Goal: Task Accomplishment & Management: Complete application form

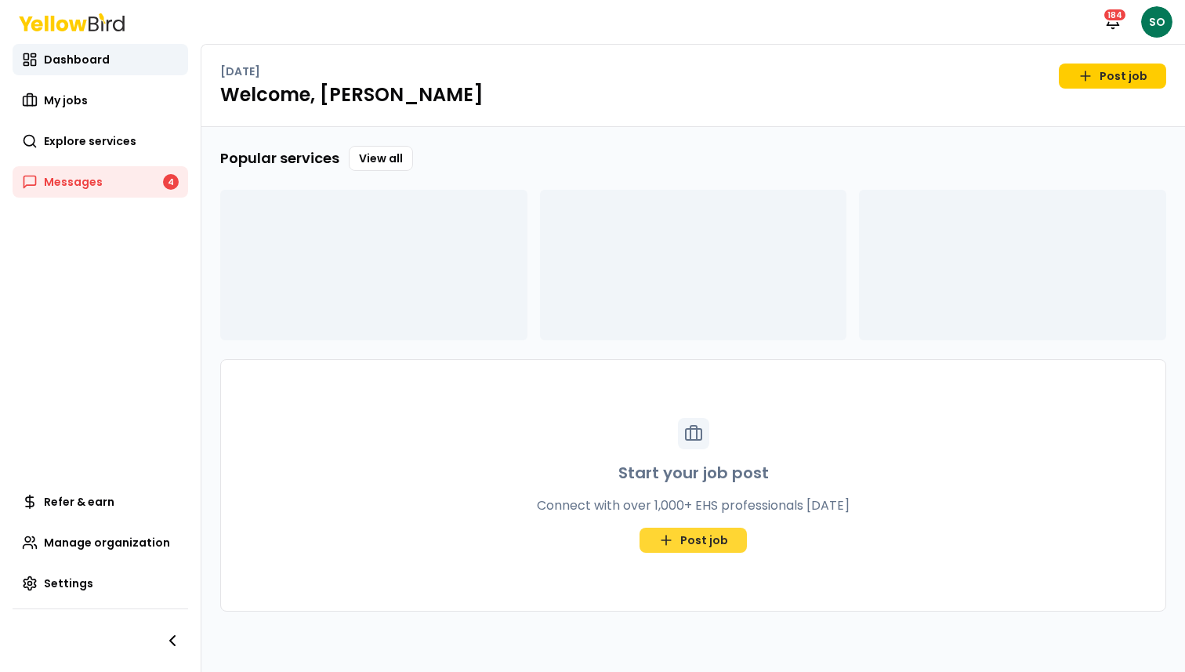
click at [681, 536] on link "Post job" at bounding box center [693, 539] width 107 height 25
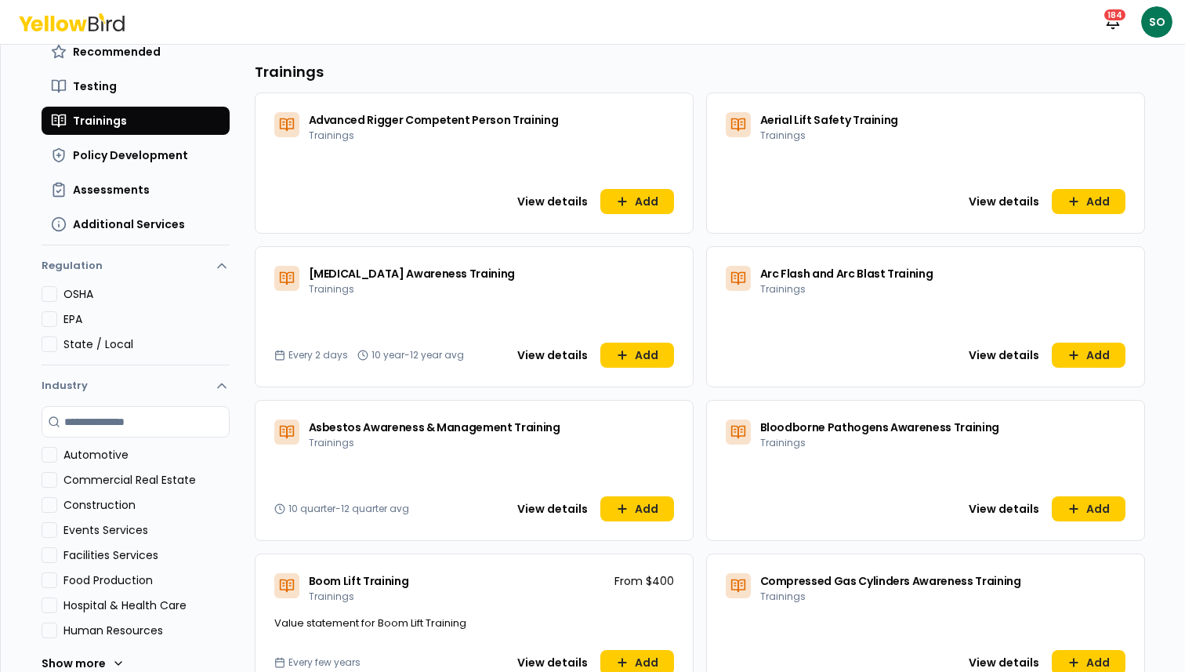
scroll to position [241, 0]
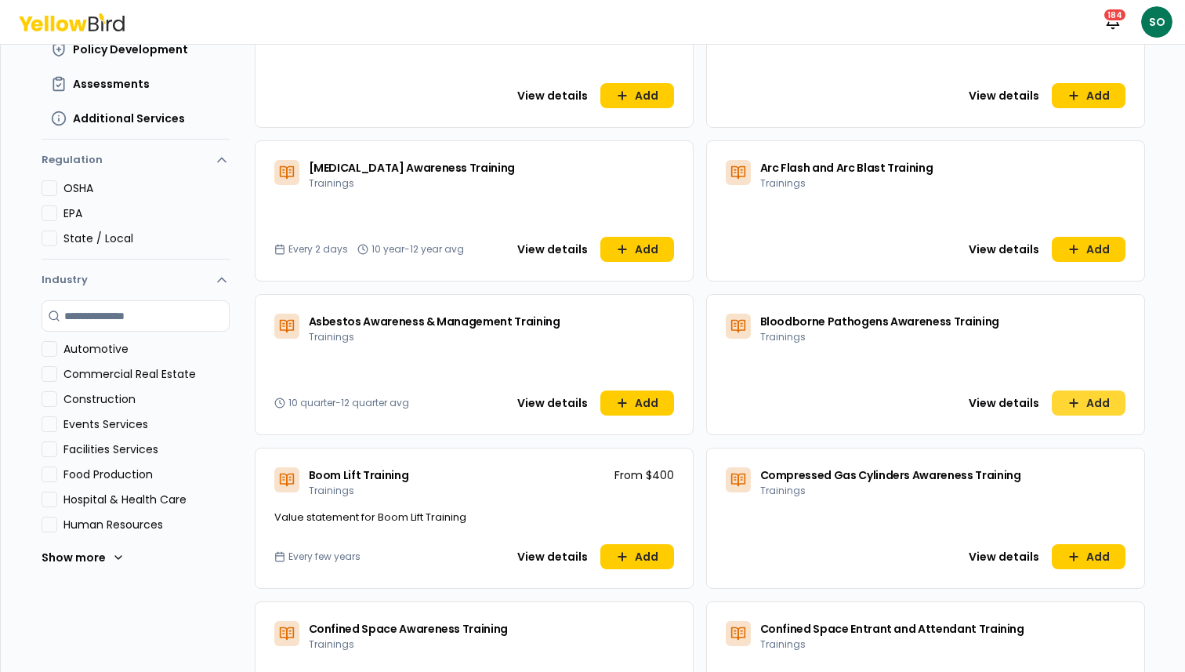
click at [1083, 397] on button "Add" at bounding box center [1089, 402] width 74 height 25
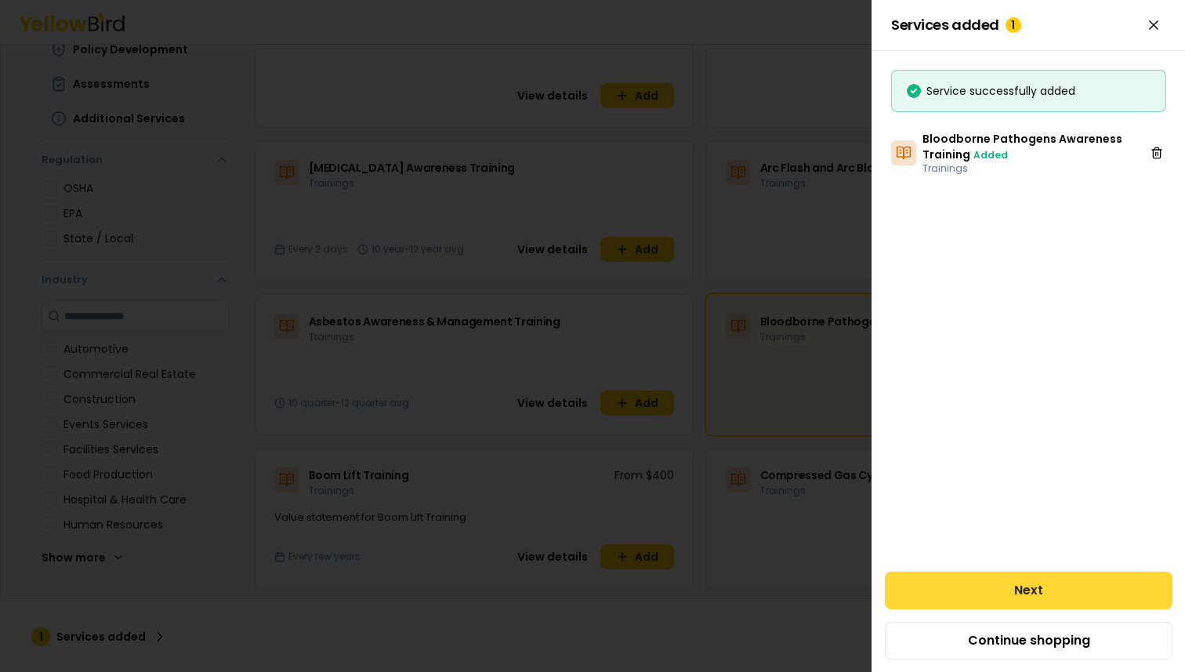
click at [1021, 585] on button "Next" at bounding box center [1029, 590] width 288 height 38
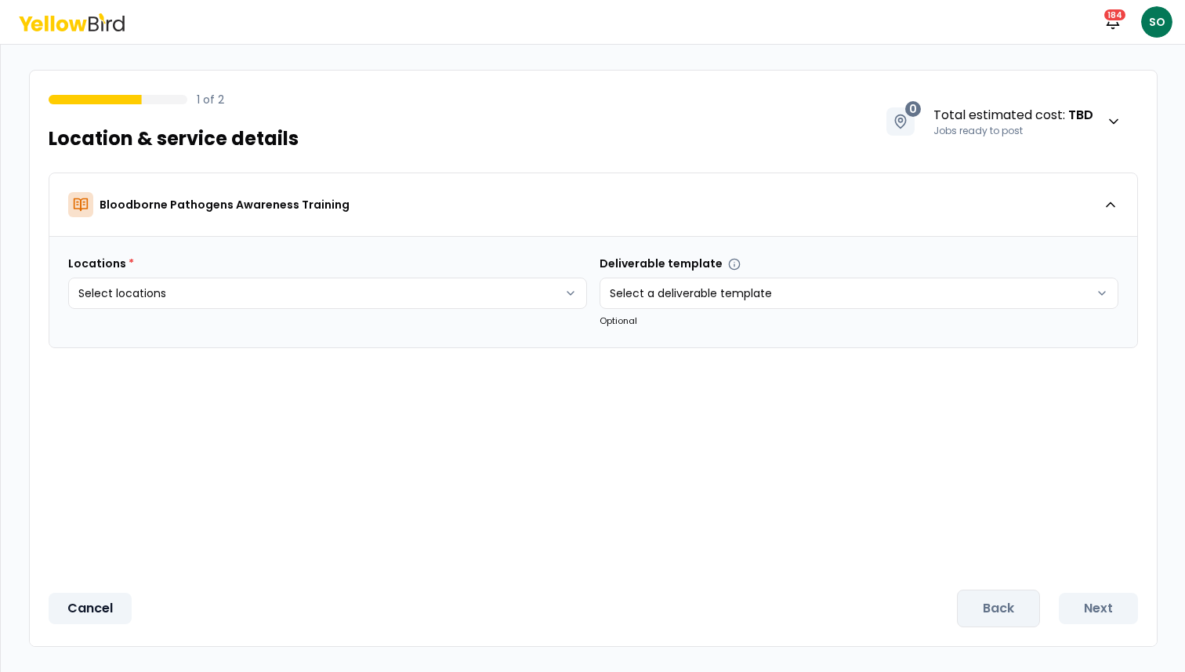
click at [100, 604] on button "Cancel" at bounding box center [90, 608] width 83 height 31
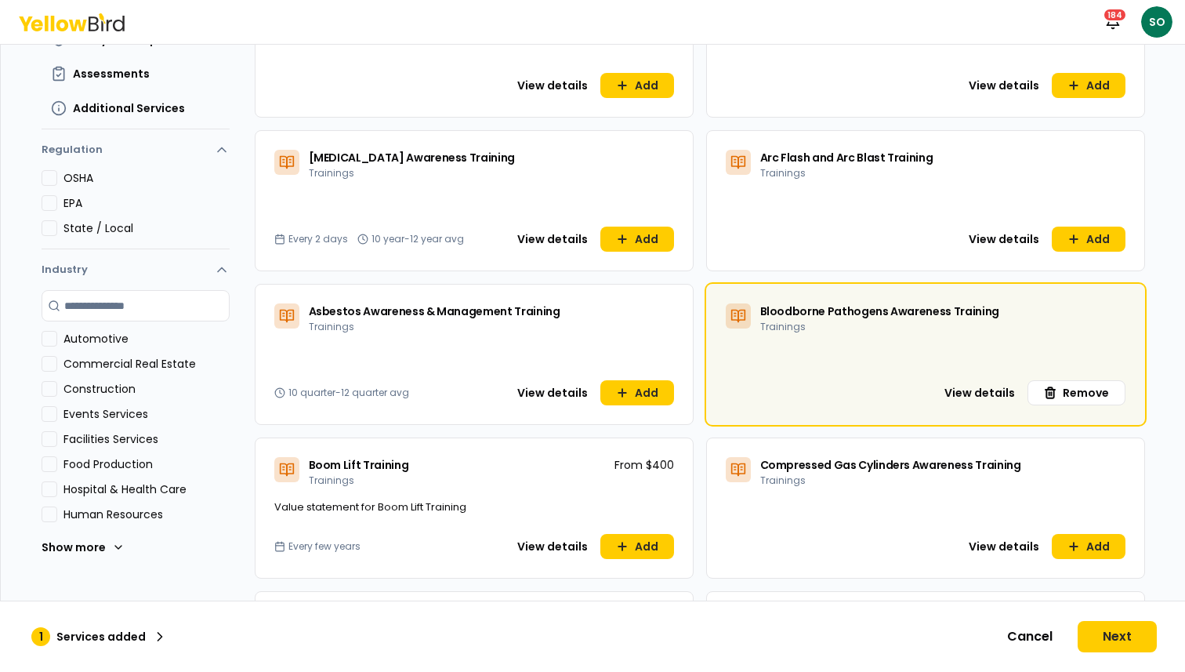
scroll to position [249, 0]
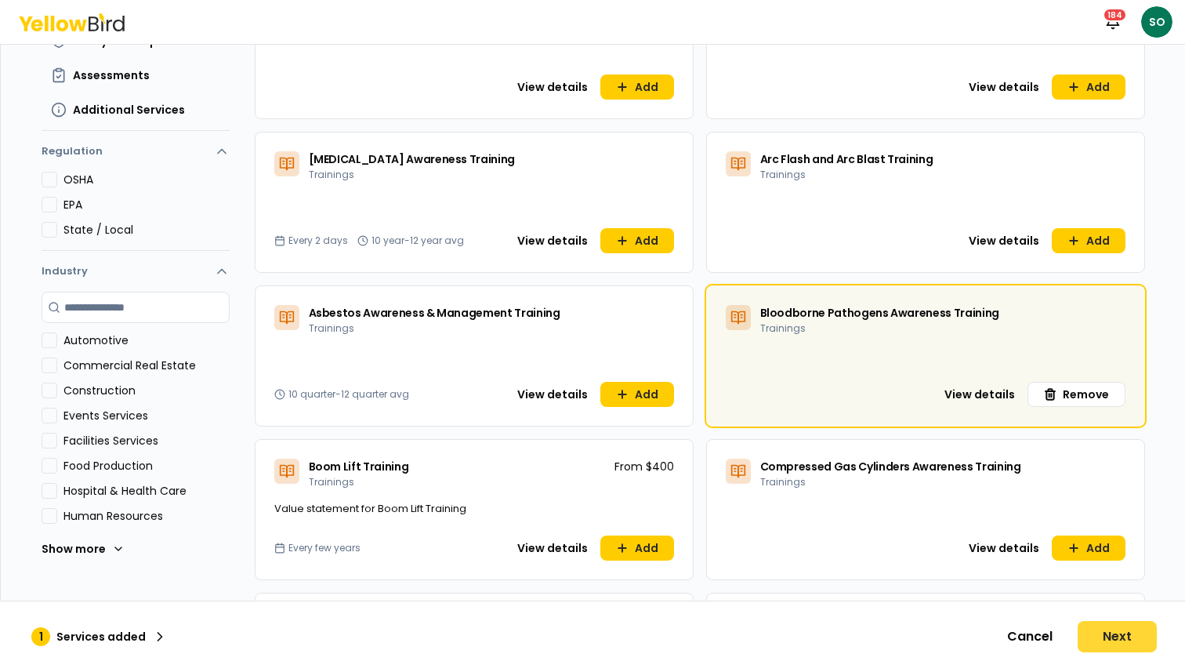
click at [1127, 640] on button "Next" at bounding box center [1117, 636] width 79 height 31
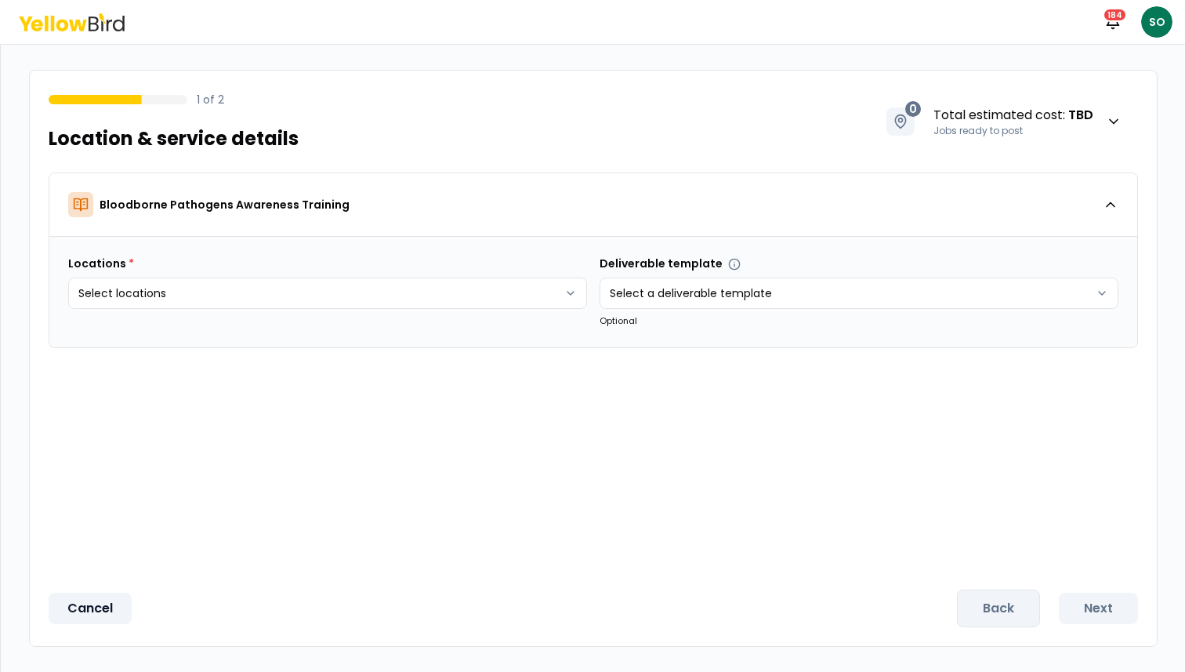
click at [99, 605] on button "Cancel" at bounding box center [90, 608] width 83 height 31
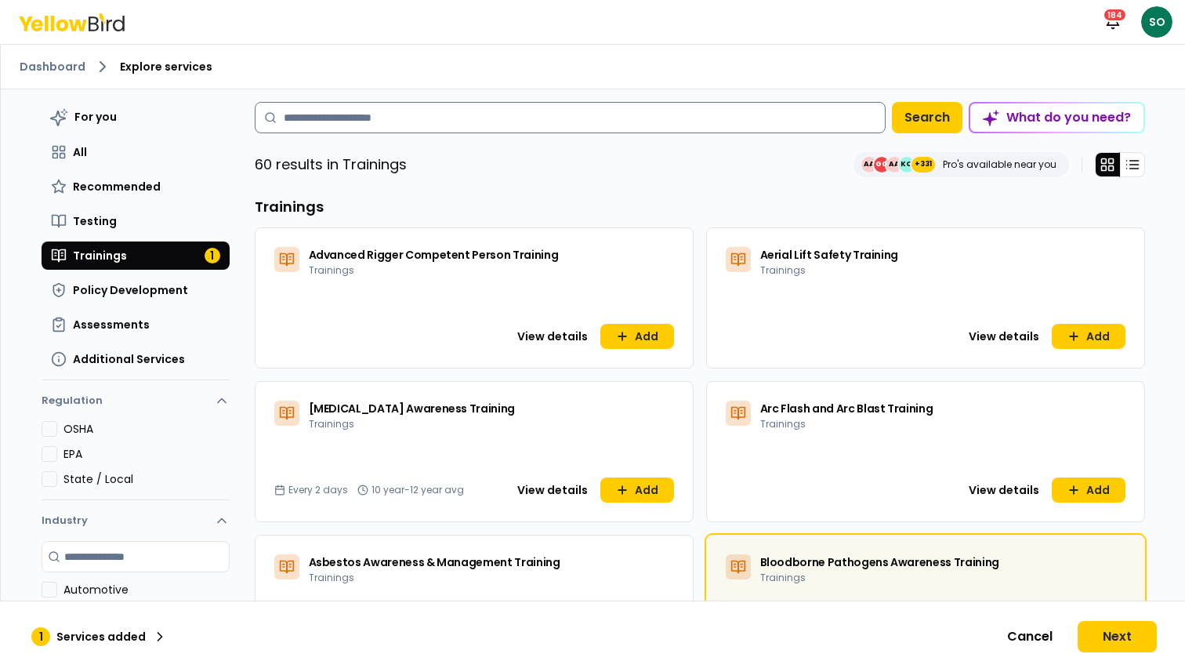
click at [352, 112] on input at bounding box center [570, 117] width 631 height 31
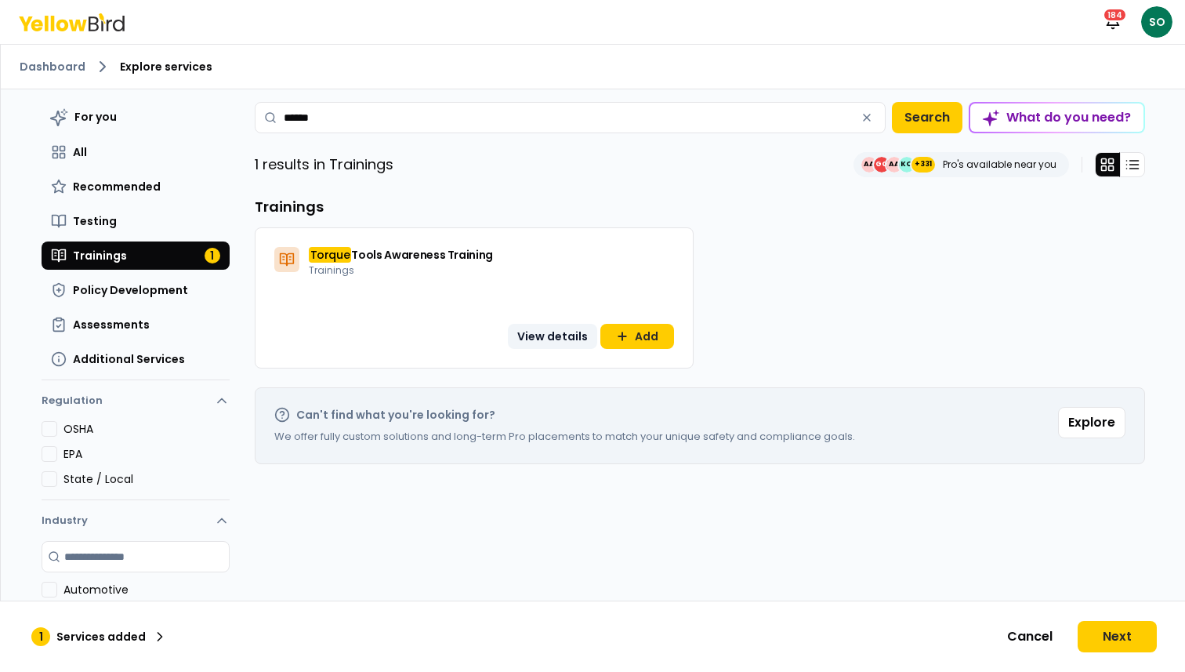
type input "******"
click at [529, 336] on button "View details" at bounding box center [552, 336] width 89 height 25
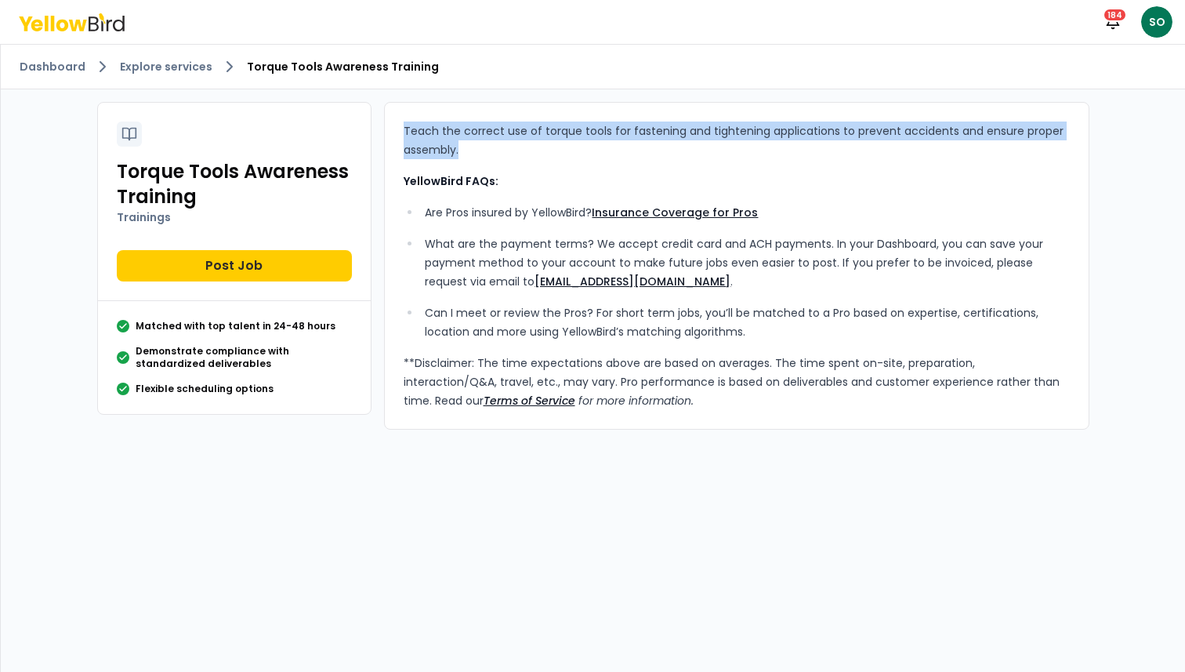
drag, startPoint x: 403, startPoint y: 126, endPoint x: 517, endPoint y: 144, distance: 115.1
click at [517, 144] on p "Teach the correct use of torque tools for fastening and tightening applications…" at bounding box center [737, 140] width 666 height 38
click at [187, 263] on button "Post Job" at bounding box center [234, 265] width 235 height 31
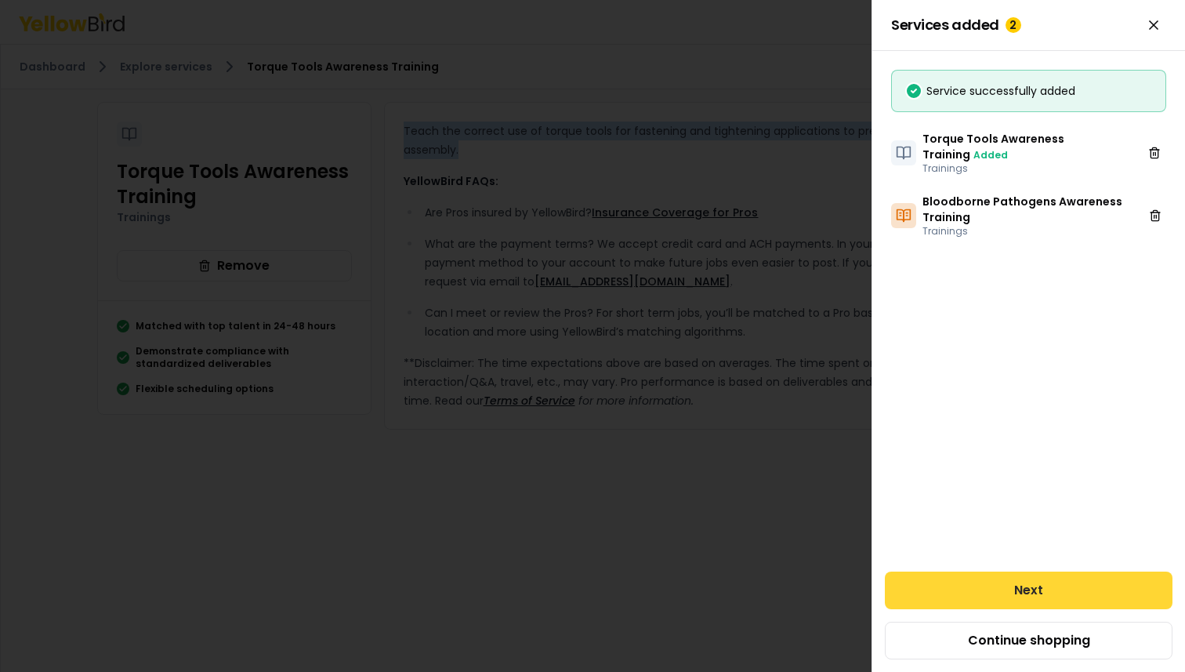
click at [1039, 579] on button "Next" at bounding box center [1029, 590] width 288 height 38
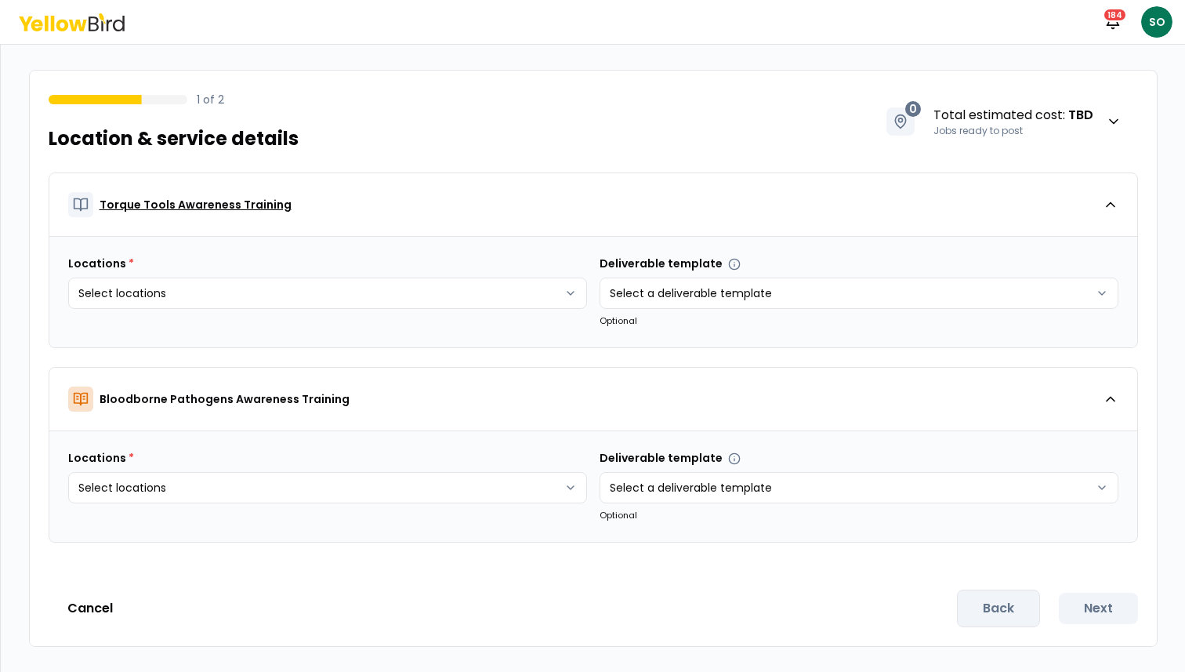
click at [977, 214] on div "Torque Tools Awareness Training" at bounding box center [585, 204] width 1035 height 25
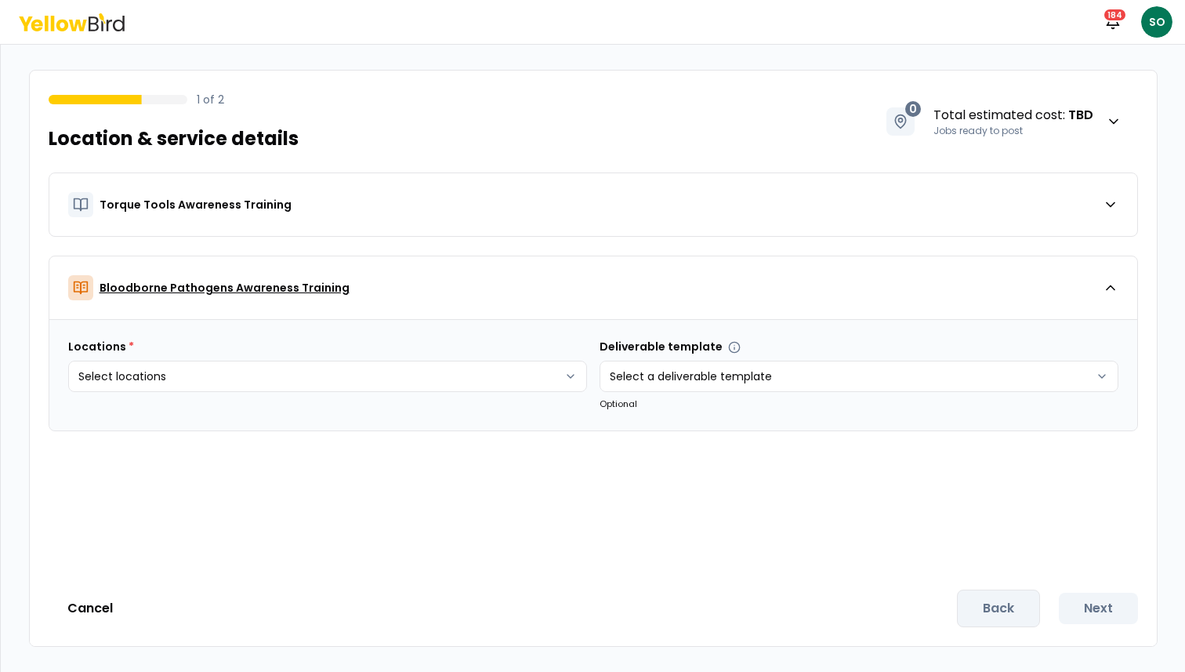
click at [995, 299] on div "Bloodborne Pathogens Awareness Training" at bounding box center [585, 287] width 1035 height 25
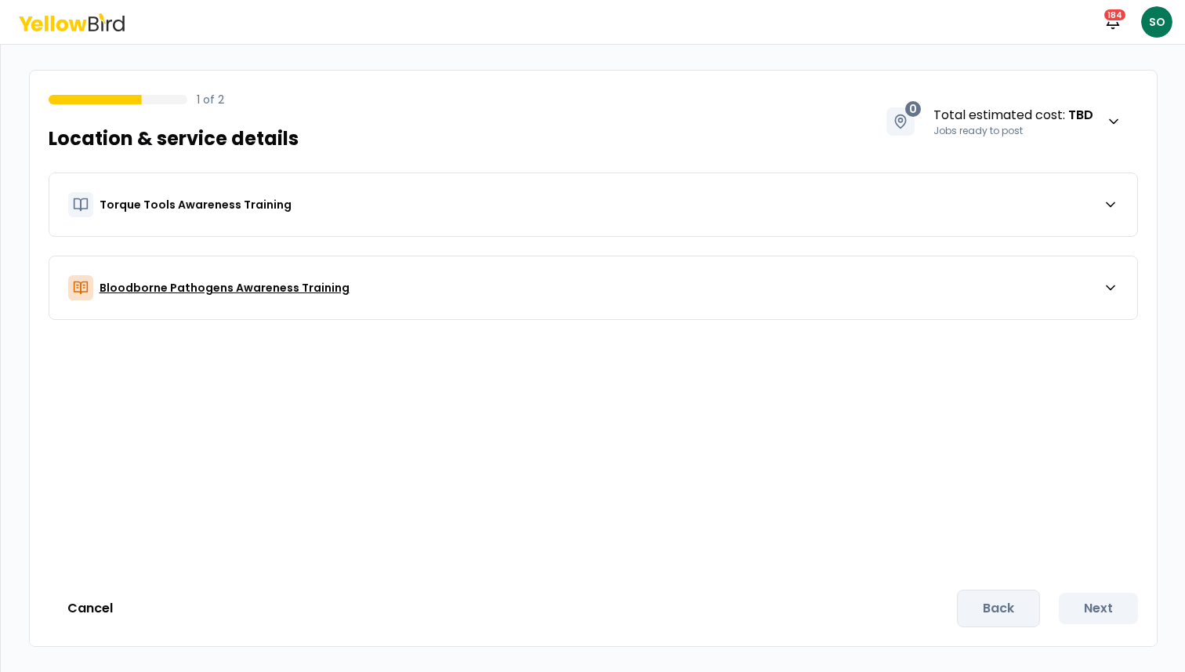
click at [995, 299] on div "Bloodborne Pathogens Awareness Training" at bounding box center [585, 287] width 1035 height 25
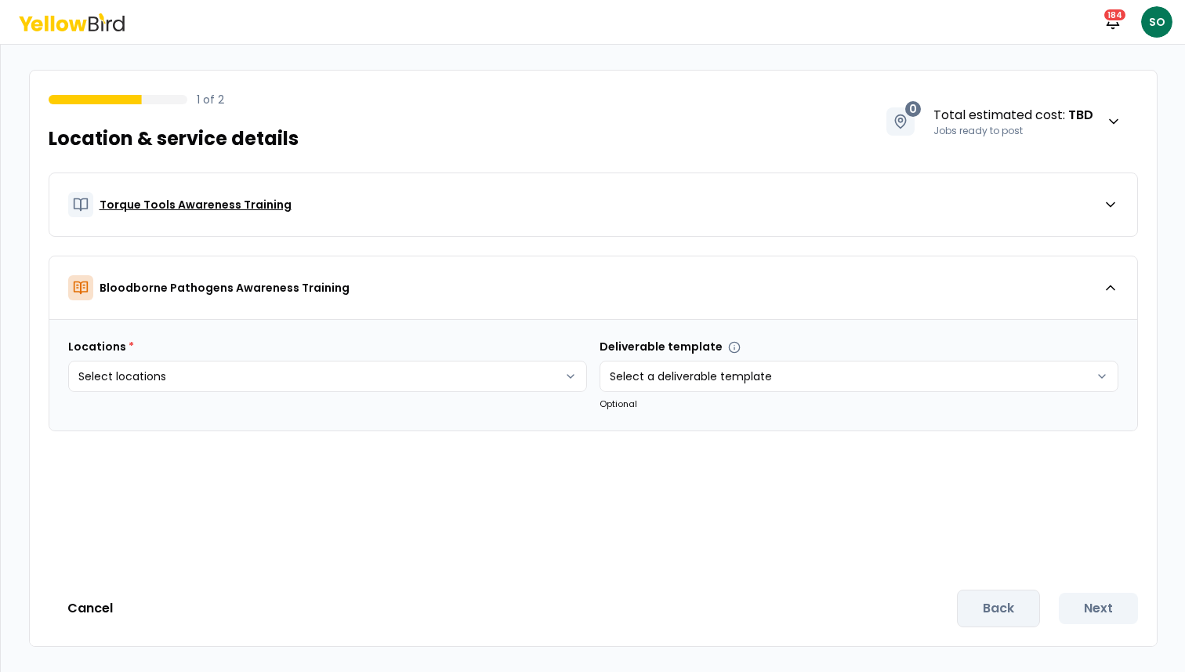
click at [995, 216] on div "Torque Tools Awareness Training" at bounding box center [585, 204] width 1035 height 25
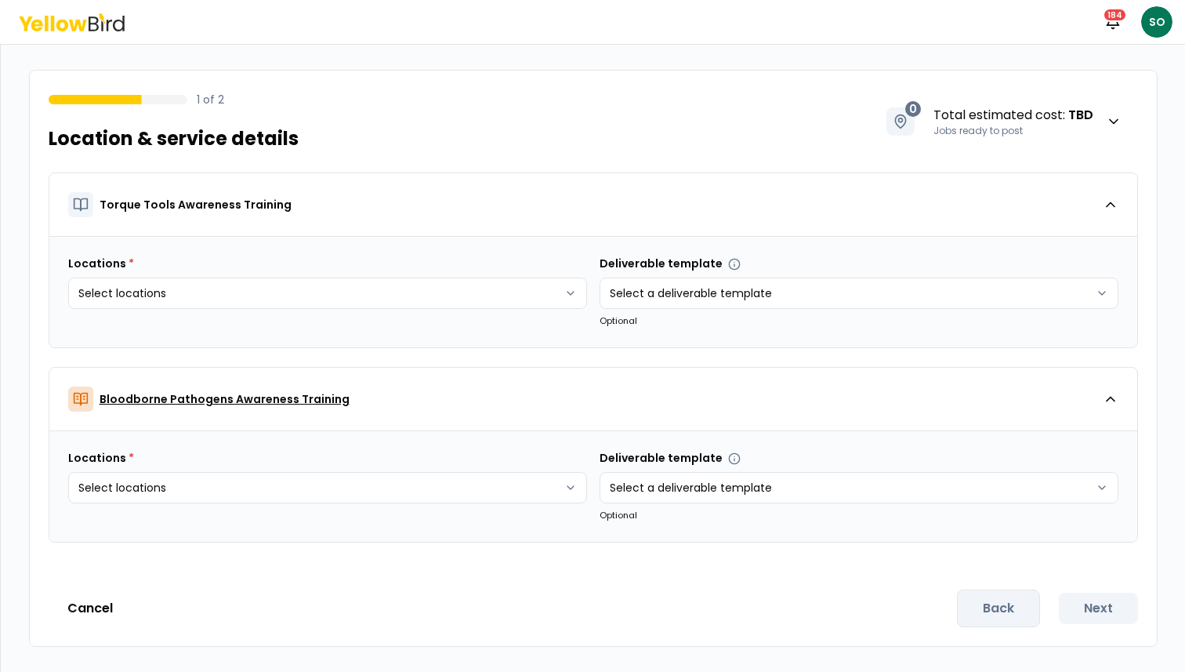
click at [977, 404] on div "Bloodborne Pathogens Awareness Training" at bounding box center [585, 398] width 1035 height 25
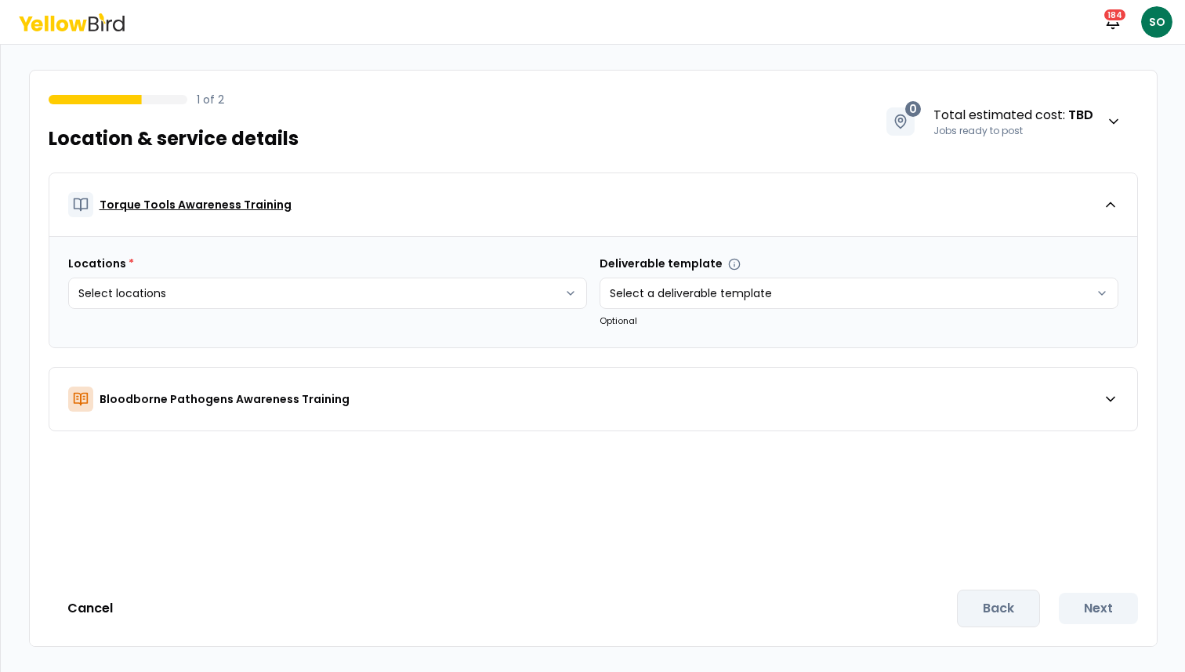
click at [941, 206] on div "Torque Tools Awareness Training" at bounding box center [585, 204] width 1035 height 25
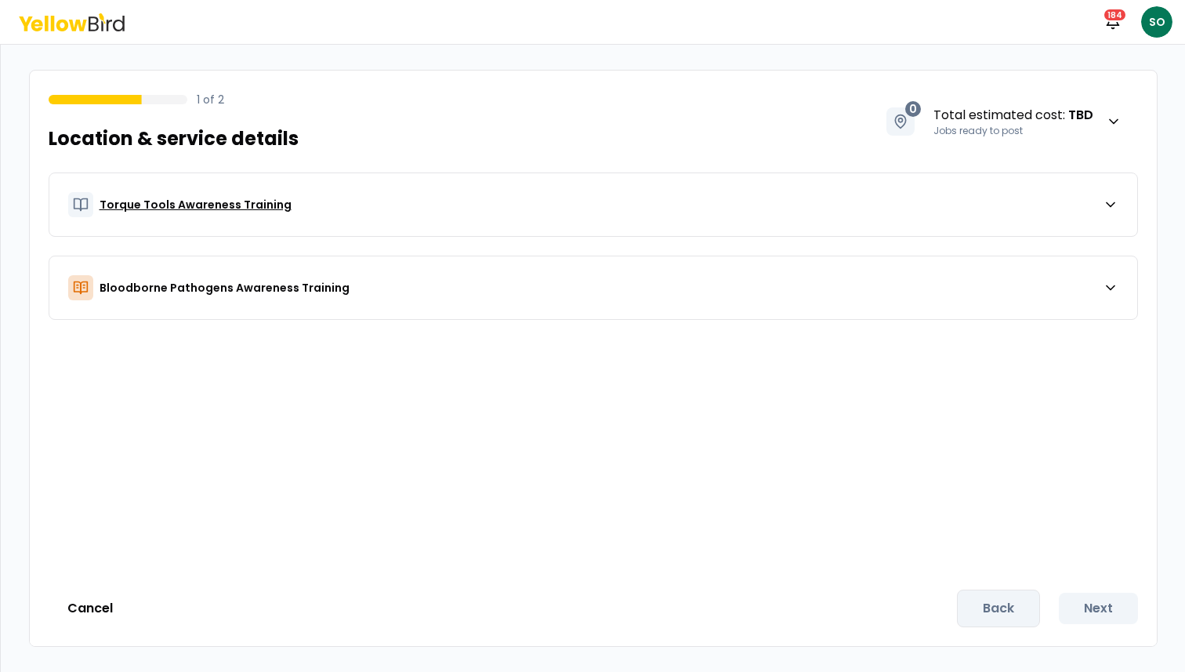
click at [941, 206] on div "Torque Tools Awareness Training" at bounding box center [585, 204] width 1035 height 25
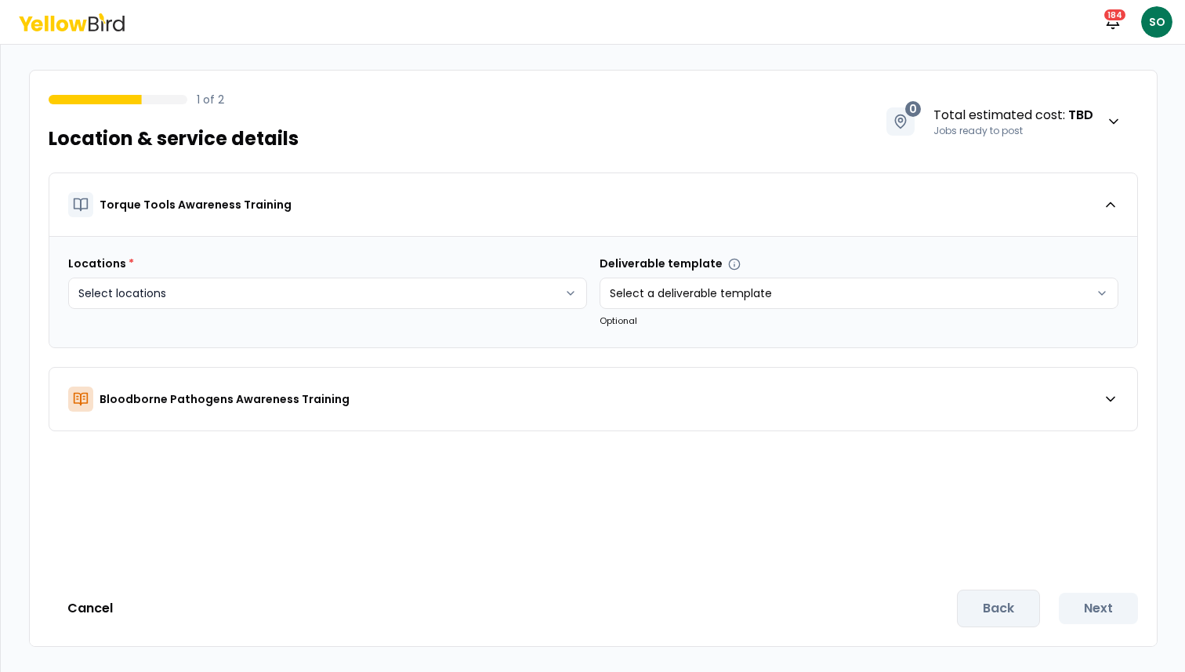
click at [436, 291] on html "Notifications 184 SO 1 of 2 Location & service details 0 Total estimated cost :…" at bounding box center [592, 336] width 1185 height 672
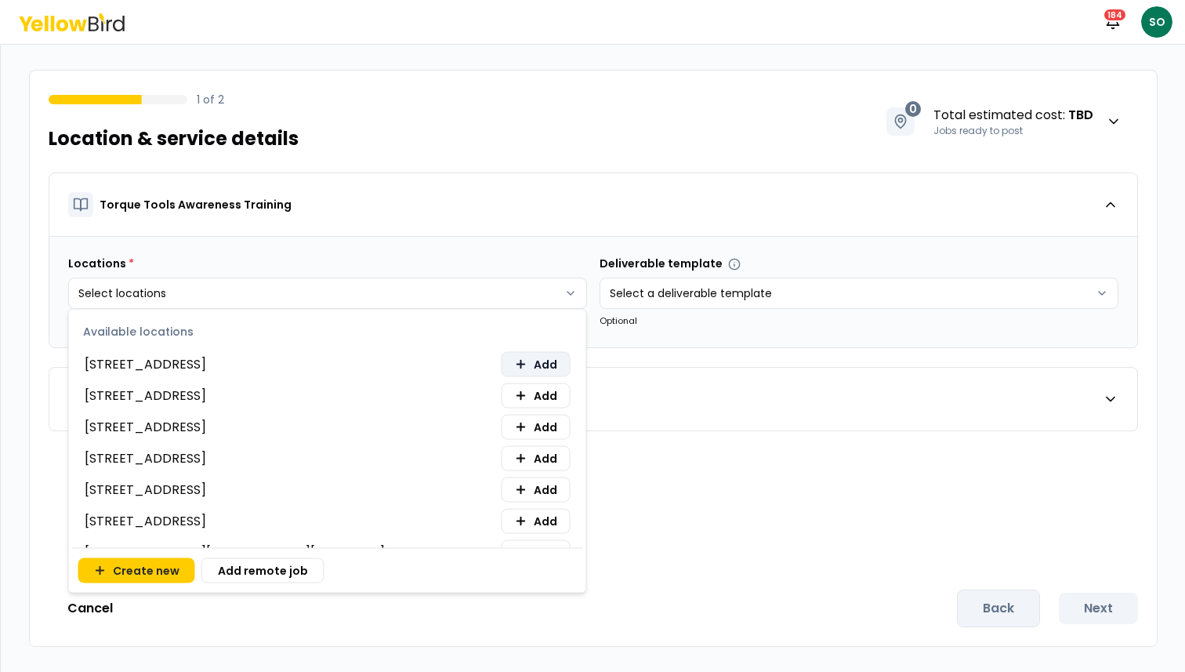
click at [528, 362] on button "Add" at bounding box center [536, 364] width 69 height 25
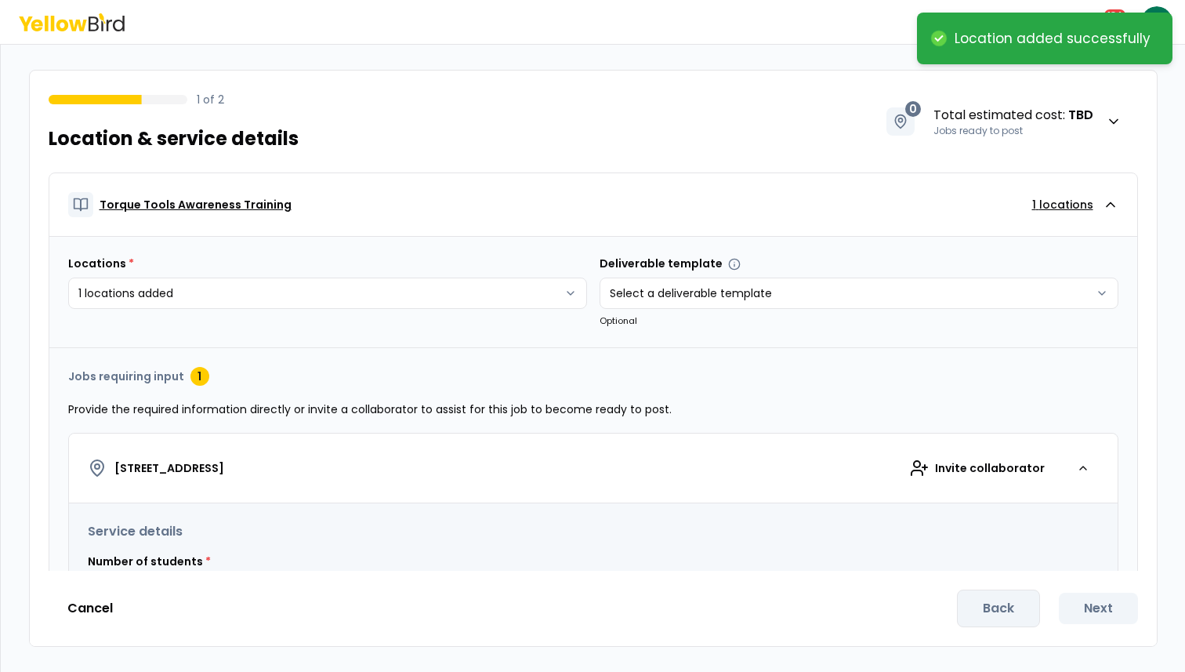
click at [705, 190] on html "**********" at bounding box center [592, 336] width 1185 height 672
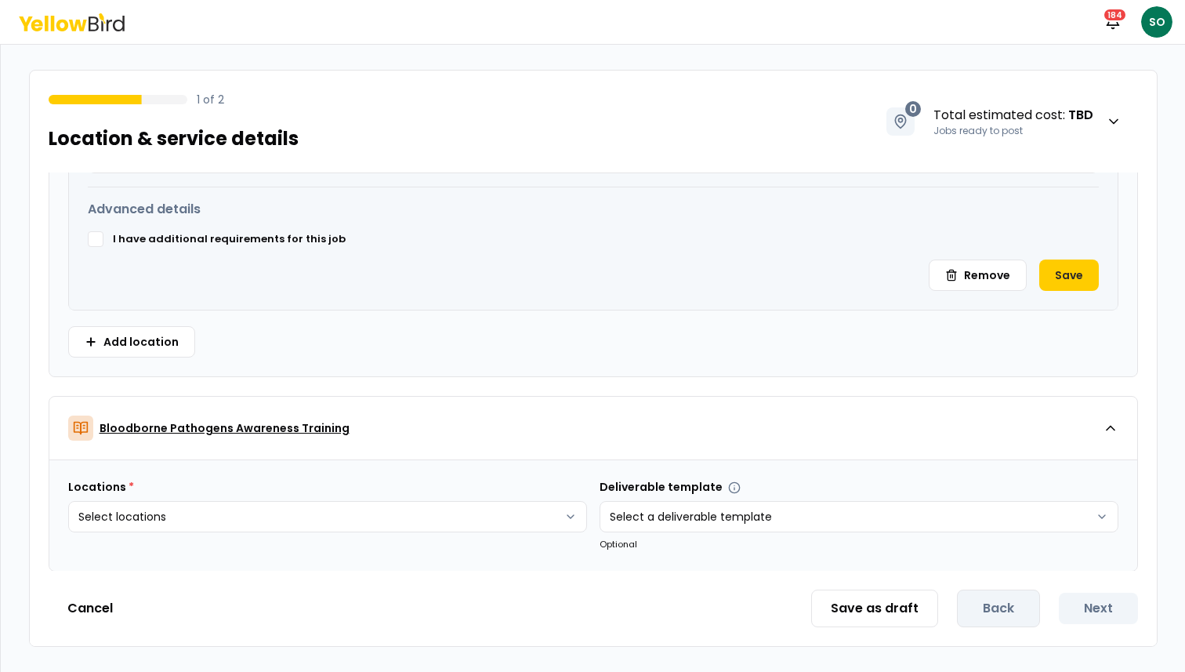
click at [836, 433] on div "Bloodborne Pathogens Awareness Training" at bounding box center [585, 427] width 1035 height 25
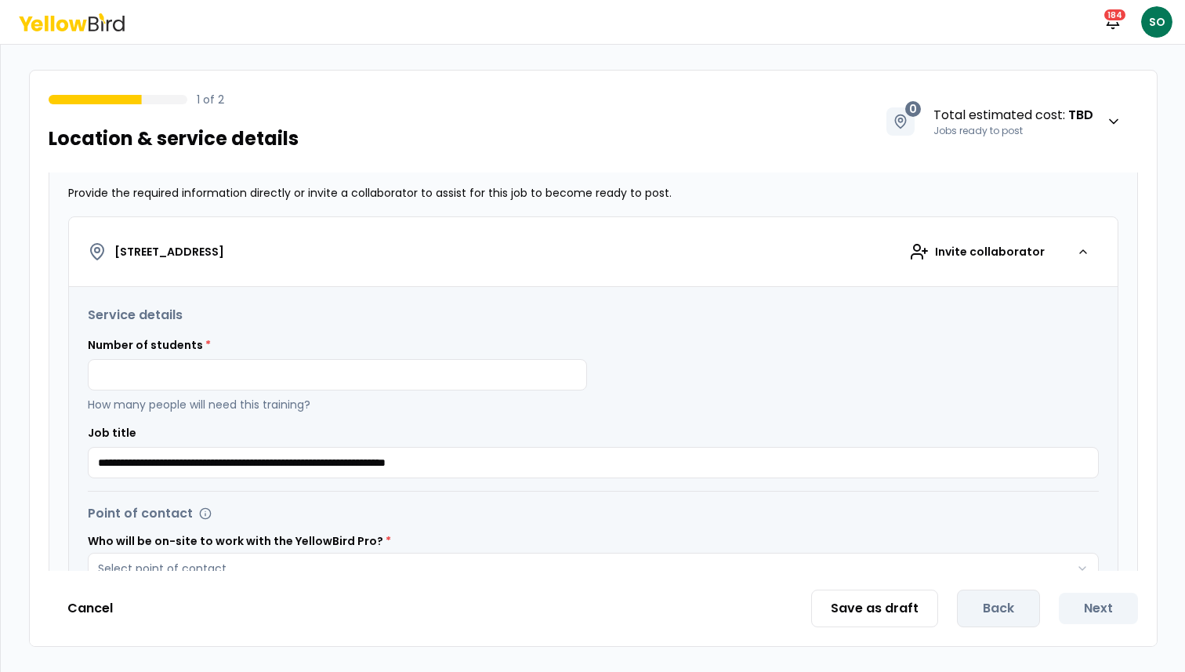
scroll to position [203, 0]
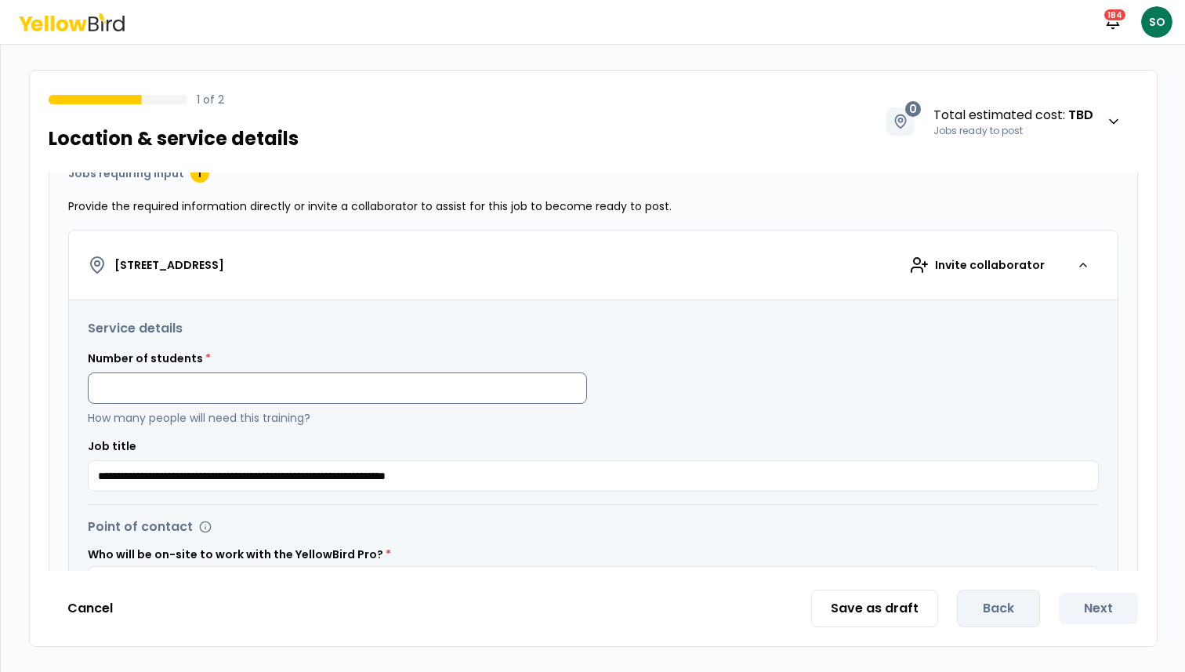
click at [142, 390] on input at bounding box center [337, 387] width 499 height 31
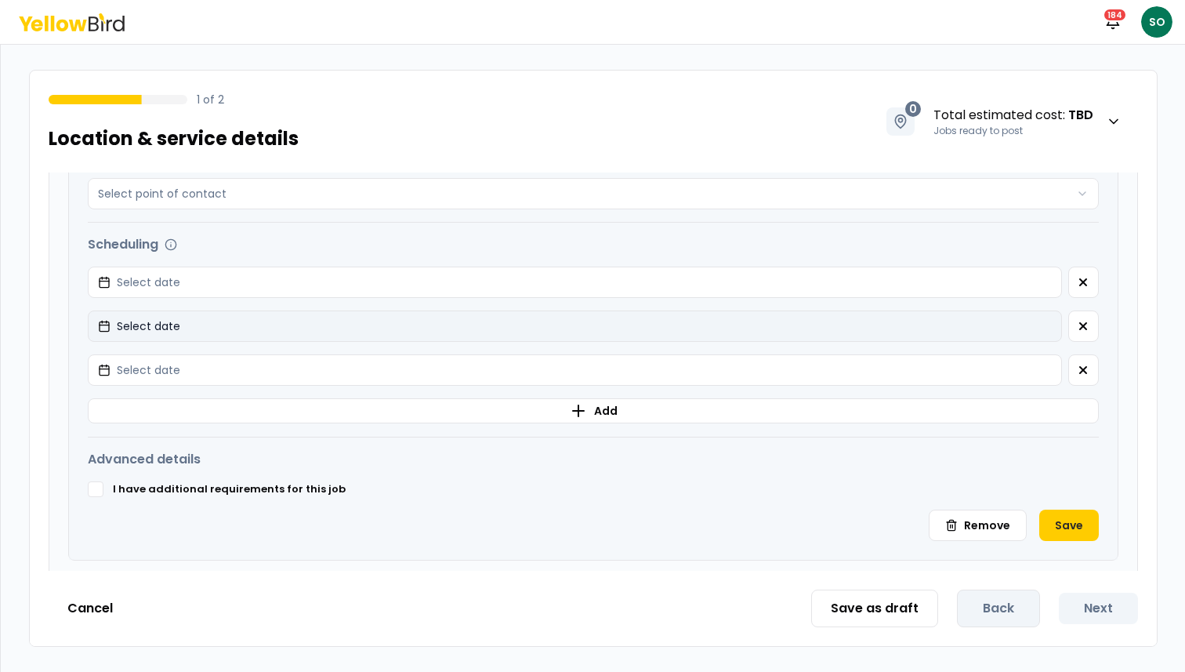
scroll to position [580, 0]
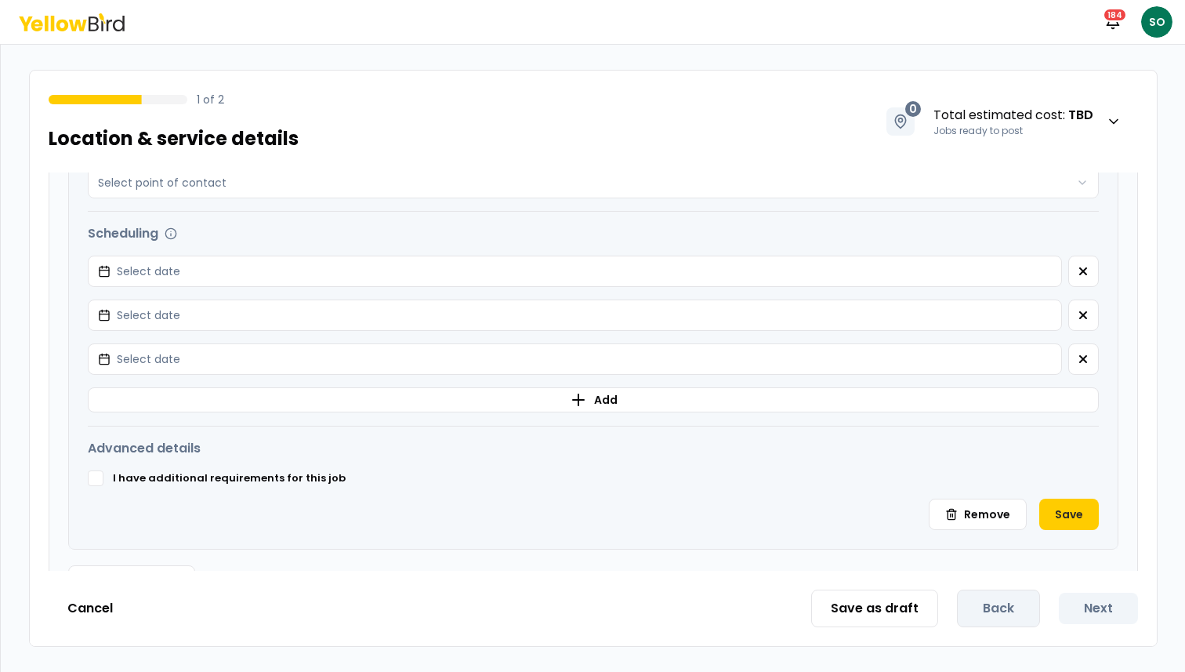
click at [472, 486] on div "I have additional requirements for this job" at bounding box center [593, 478] width 1011 height 16
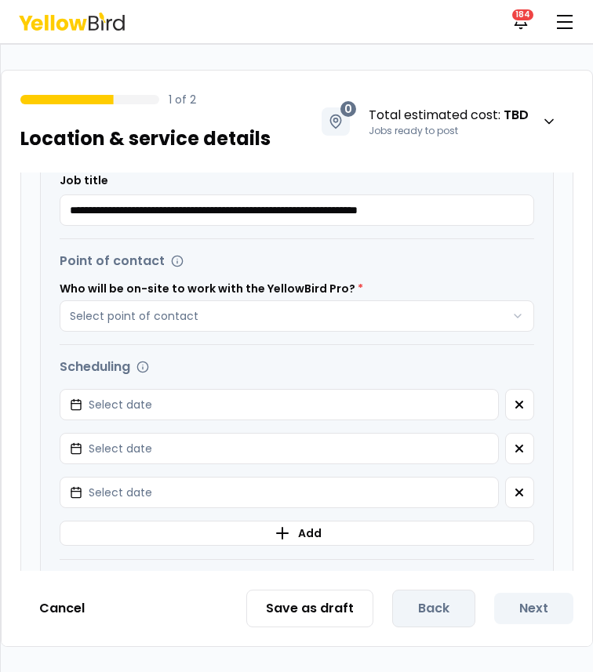
scroll to position [522, 0]
